Goal: Book appointment/travel/reservation

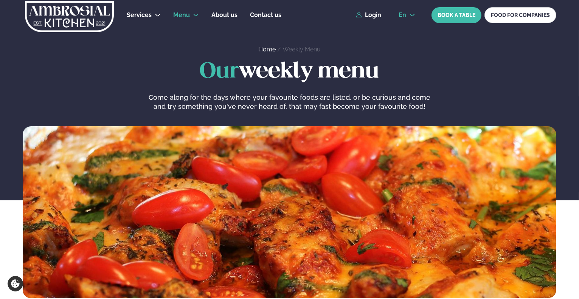
click at [415, 16] on icon at bounding box center [413, 15] width 6 height 6
click at [408, 44] on link "is" at bounding box center [407, 43] width 29 height 15
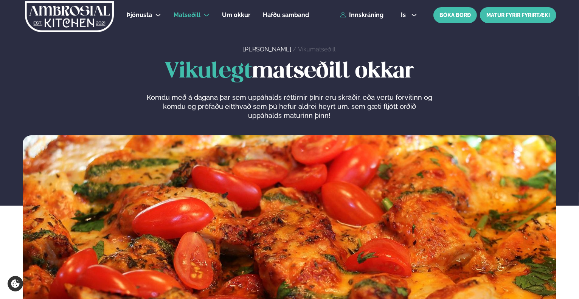
click at [522, 17] on link "MATUR FYRIR FYRIRTÆKI" at bounding box center [518, 15] width 76 height 16
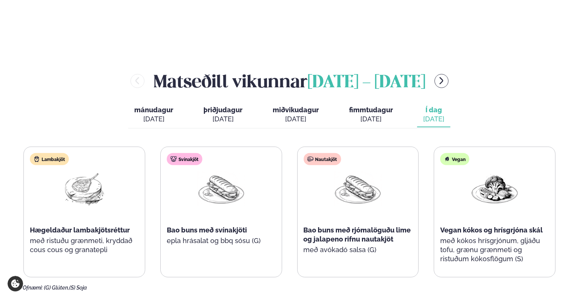
scroll to position [833, 0]
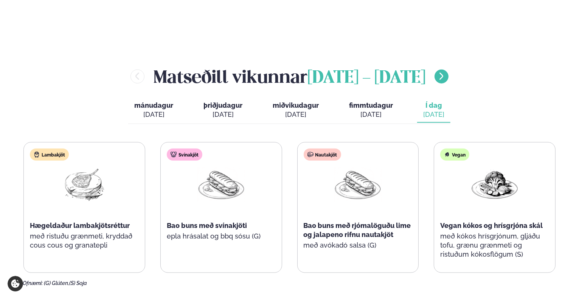
click at [446, 72] on icon "menu-btn-right" at bounding box center [441, 76] width 9 height 9
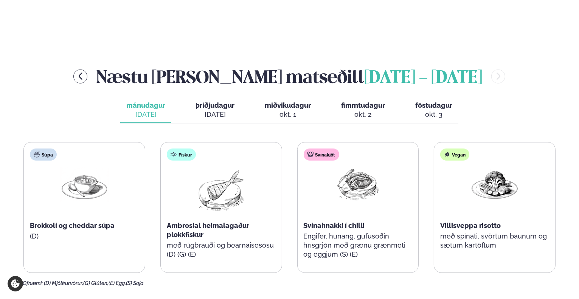
click at [220, 101] on span "þriðjudagur" at bounding box center [215, 105] width 39 height 8
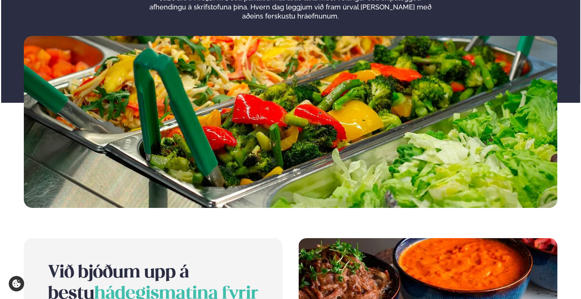
scroll to position [0, 0]
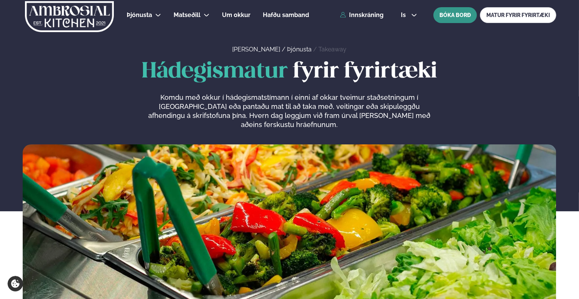
click at [458, 19] on button "BÓKA BORÐ" at bounding box center [456, 15] width 44 height 16
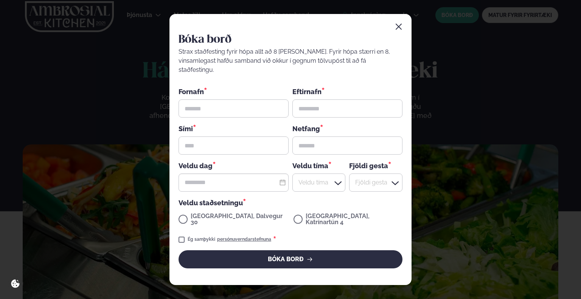
click at [294, 215] on div "[GEOGRAPHIC_DATA], Katrínartún 4" at bounding box center [348, 220] width 109 height 14
drag, startPoint x: 215, startPoint y: 106, endPoint x: 221, endPoint y: 108, distance: 5.9
click at [216, 106] on input "text" at bounding box center [234, 109] width 110 height 18
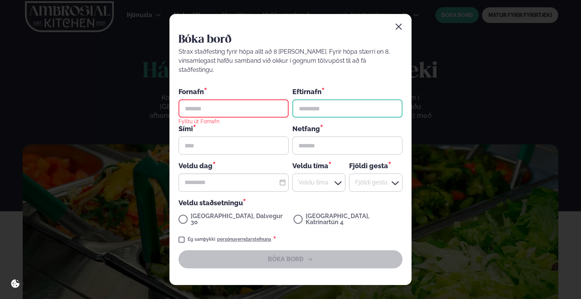
click at [318, 109] on input "text" at bounding box center [348, 109] width 110 height 18
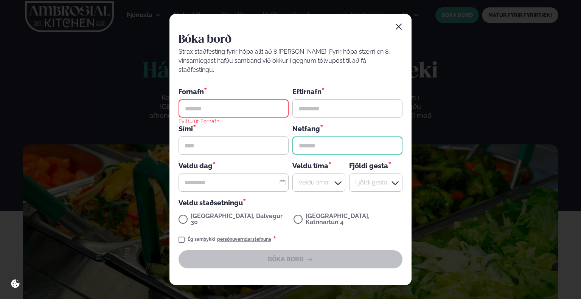
drag, startPoint x: 305, startPoint y: 145, endPoint x: 288, endPoint y: 143, distance: 17.9
click at [305, 145] on input "text" at bounding box center [348, 146] width 110 height 18
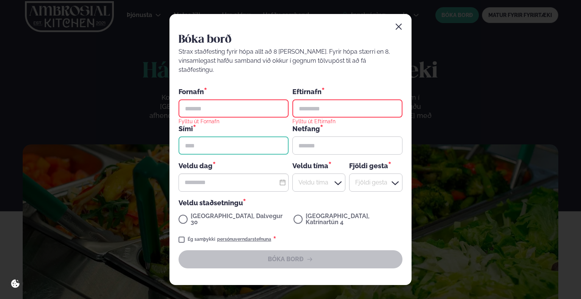
drag, startPoint x: 248, startPoint y: 144, endPoint x: 245, endPoint y: 148, distance: 4.6
click at [248, 144] on input "text" at bounding box center [234, 146] width 110 height 18
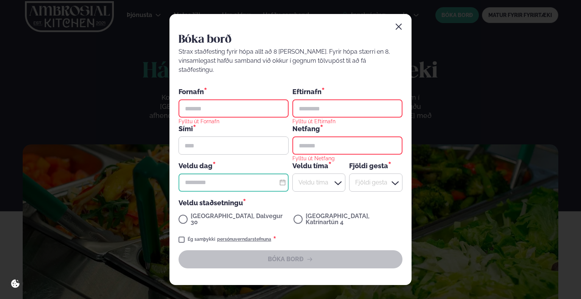
drag, startPoint x: 199, startPoint y: 182, endPoint x: 203, endPoint y: 182, distance: 3.8
click at [199, 182] on input "text" at bounding box center [234, 183] width 110 height 18
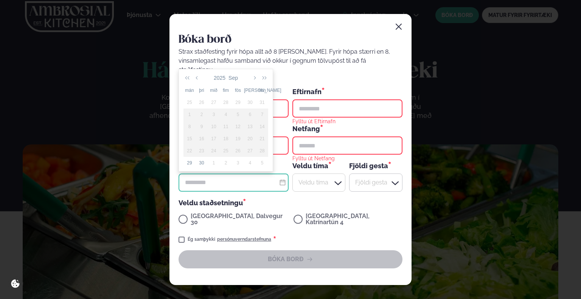
click at [321, 183] on div at bounding box center [319, 183] width 53 height 18
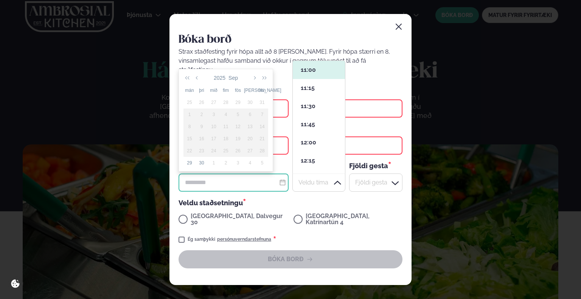
scroll to position [113, 50]
click at [369, 187] on div at bounding box center [375, 183] width 53 height 18
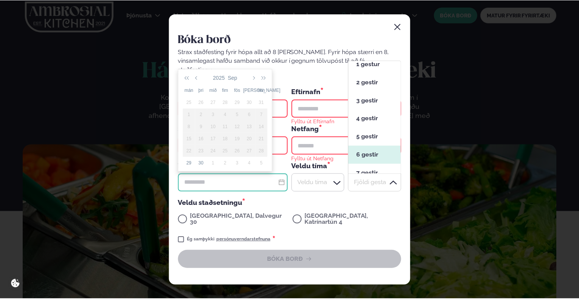
scroll to position [0, 0]
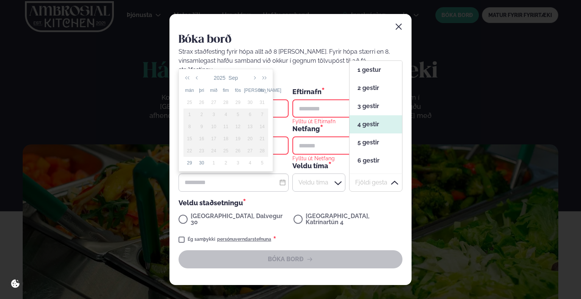
click at [380, 235] on div "Ég samþykki persónuverndarstefnuna *" at bounding box center [291, 239] width 224 height 9
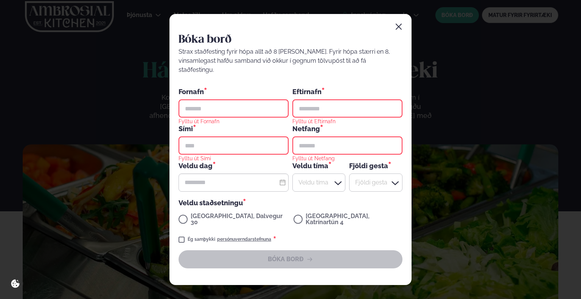
click at [294, 215] on div "[GEOGRAPHIC_DATA], Katrínartún 4" at bounding box center [348, 220] width 109 height 14
click at [397, 30] on icon "button" at bounding box center [399, 27] width 6 height 6
